Goal: Task Accomplishment & Management: Use online tool/utility

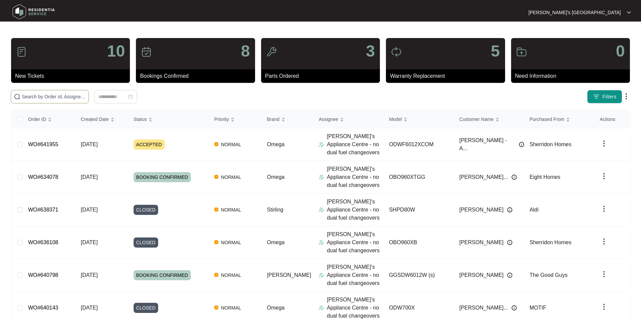
click at [86, 99] on input "text" at bounding box center [54, 96] width 64 height 7
paste input "635959"
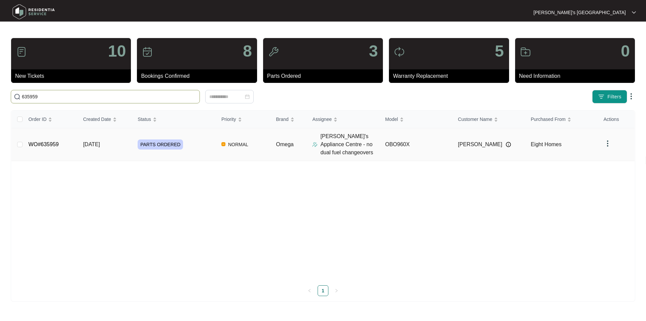
type input "635959"
click at [48, 144] on link "WO#635959" at bounding box center [44, 144] width 30 height 6
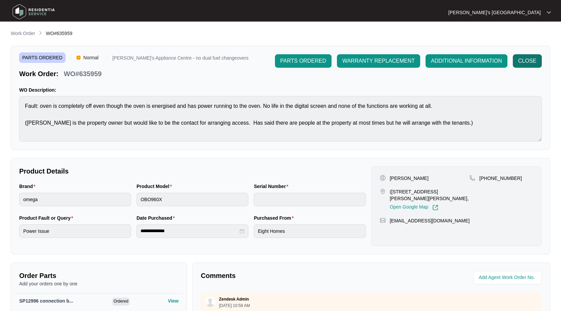
click at [517, 60] on button "CLOSE" at bounding box center [526, 60] width 29 height 13
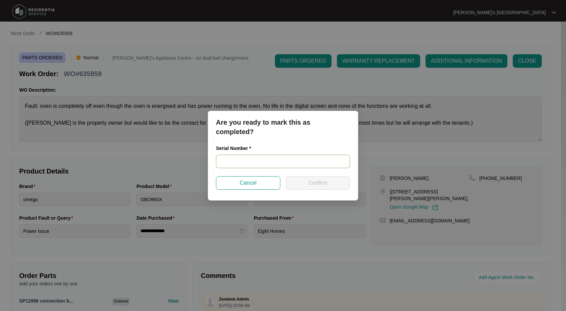
click at [275, 162] on input "text" at bounding box center [283, 161] width 134 height 13
paste input "V0000251932005000344"
type input "V0000251932005000344"
click at [316, 178] on button "Confirm" at bounding box center [318, 182] width 64 height 13
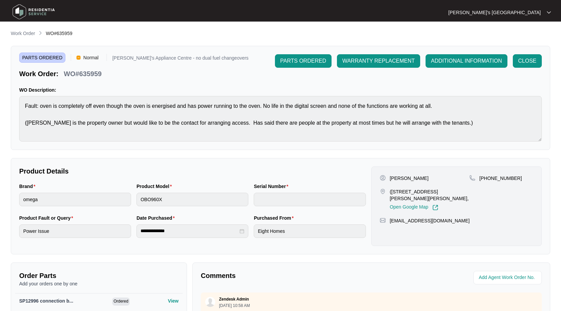
type input "V0000251932005000344"
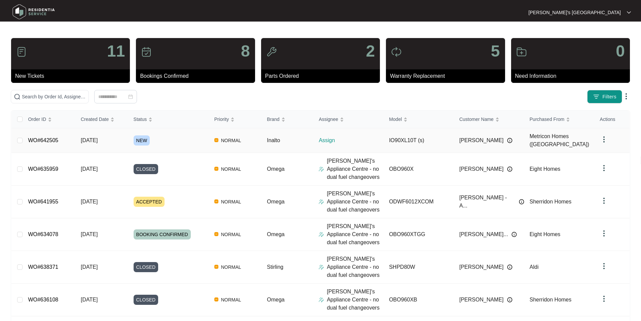
click at [34, 137] on link "WO#642505" at bounding box center [43, 140] width 30 height 6
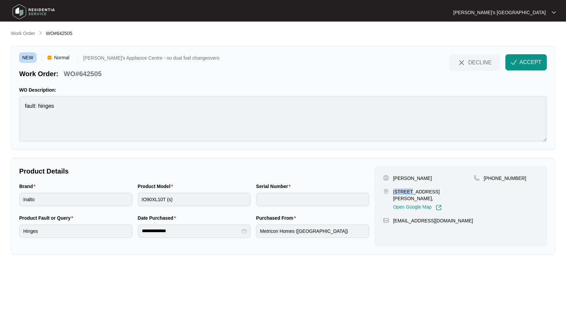
drag, startPoint x: 394, startPoint y: 191, endPoint x: 411, endPoint y: 191, distance: 17.2
click at [411, 191] on p "25 GRANVILLE STREET, DRYSDALE, VIC, 3222," at bounding box center [433, 194] width 80 height 13
drag, startPoint x: 393, startPoint y: 189, endPoint x: 422, endPoint y: 190, distance: 28.6
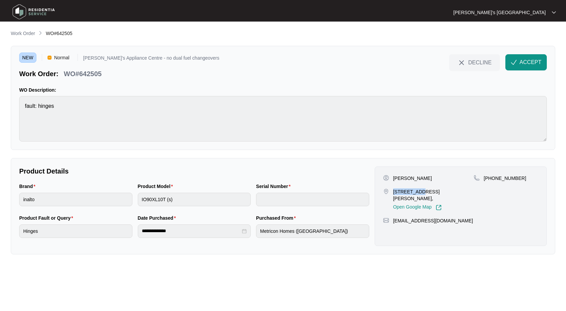
click at [422, 190] on p "25 GRANVILLE STREET, DRYSDALE, VIC, 3222," at bounding box center [433, 194] width 80 height 13
copy p "25 GRANVILL"
click at [396, 176] on p "Frank Harding" at bounding box center [412, 178] width 39 height 7
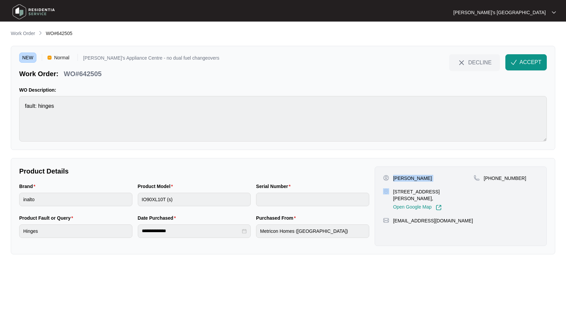
copy p "Frank Harding"
click at [494, 173] on div "Frank Harding 25 GRANVILLE STREET, DRYSDALE, VIC, 3222, Open Google Map +614133…" at bounding box center [460, 205] width 172 height 79
click at [507, 180] on p "+61413303672" at bounding box center [504, 178] width 42 height 7
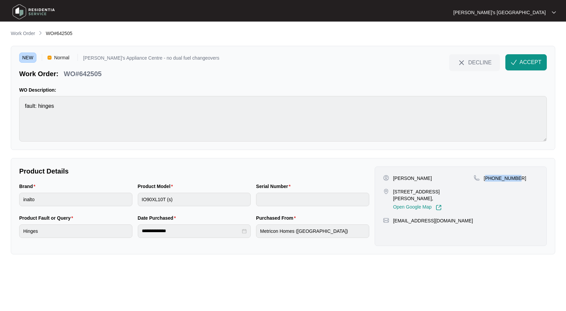
click at [408, 178] on p "Frank Harding" at bounding box center [412, 178] width 39 height 7
copy p "Harding"
click at [93, 71] on p "WO#642505" at bounding box center [83, 73] width 38 height 9
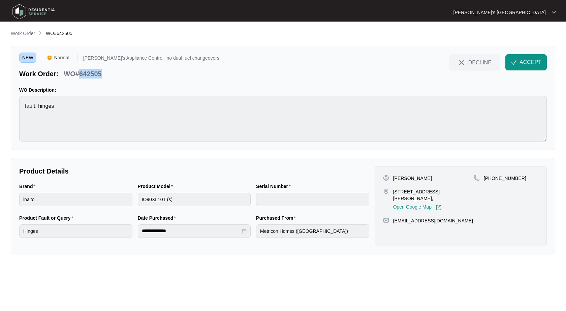
copy p "642505"
click at [538, 66] on button "ACCEPT" at bounding box center [525, 62] width 41 height 16
